Goal: Find specific page/section: Go to known website

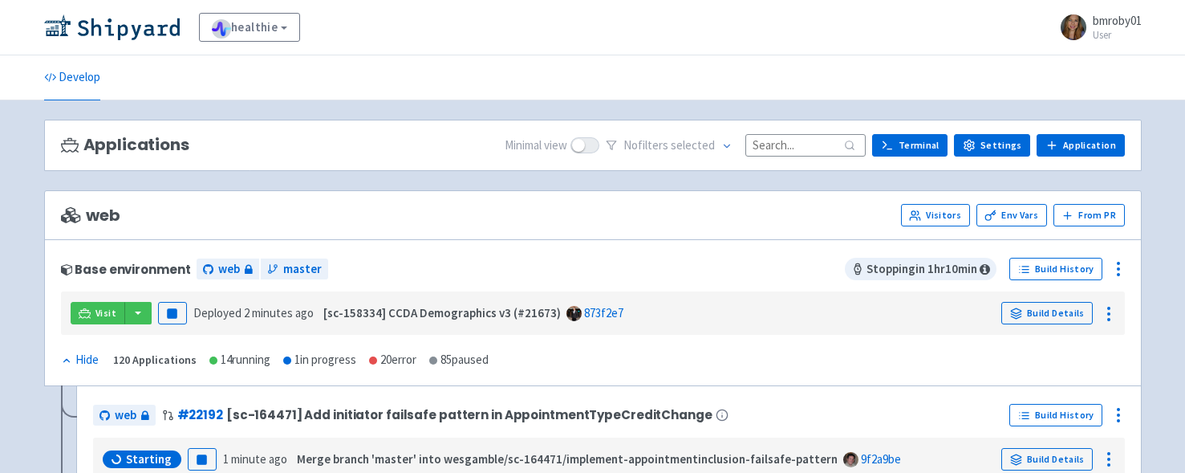
click at [789, 143] on input at bounding box center [805, 145] width 120 height 22
paste input "21973"
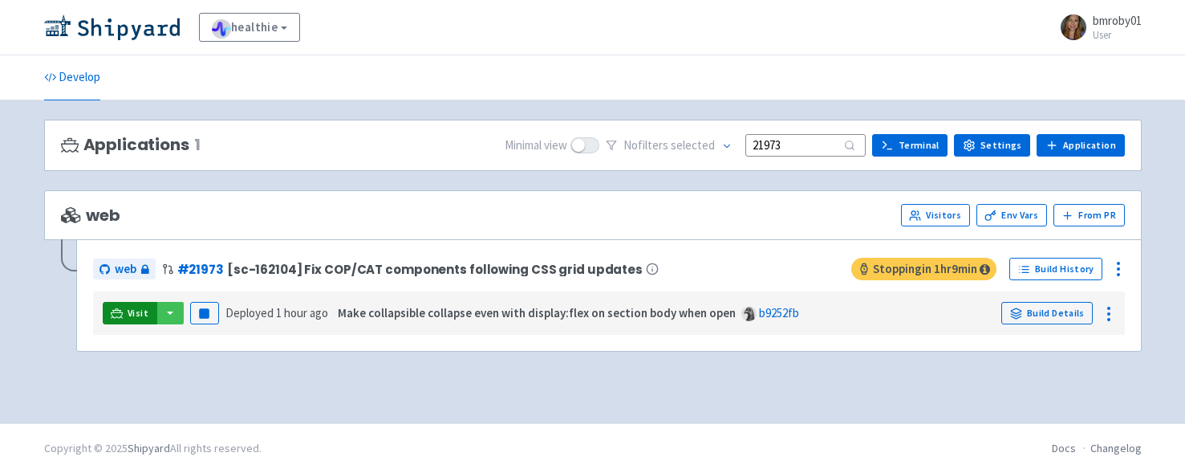
type input "21973"
click at [132, 311] on span "Visit" at bounding box center [138, 312] width 21 height 13
